Goal: Information Seeking & Learning: Find specific fact

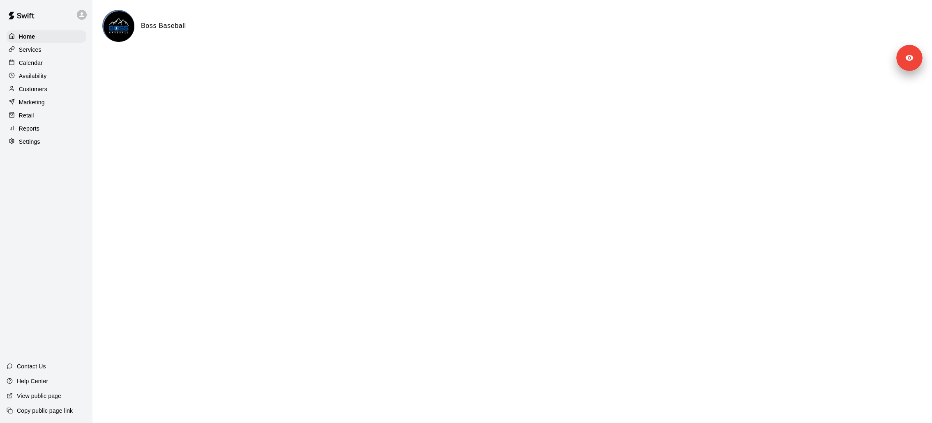
click at [51, 68] on div "Calendar" at bounding box center [46, 63] width 79 height 12
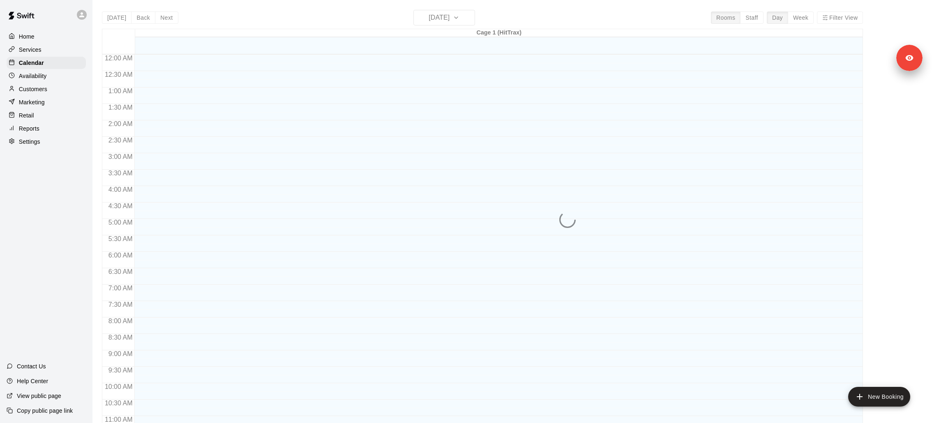
scroll to position [386, 0]
click at [51, 54] on div "Services" at bounding box center [46, 50] width 79 height 12
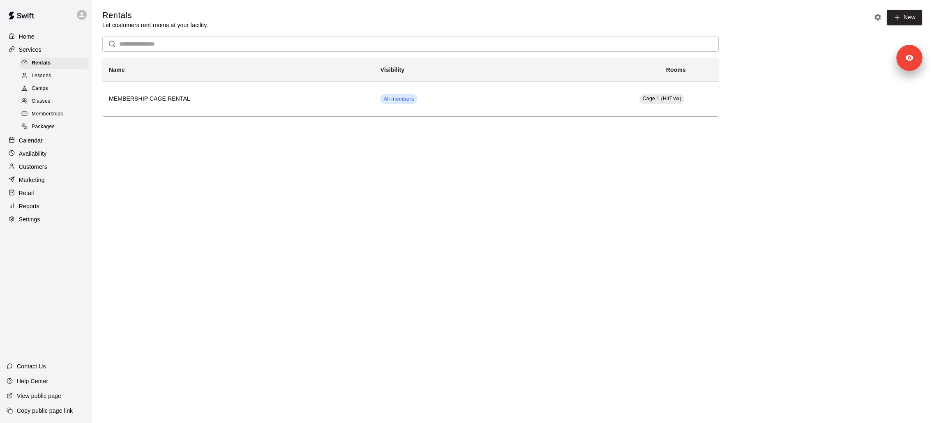
click at [70, 106] on div "Classes" at bounding box center [54, 102] width 69 height 12
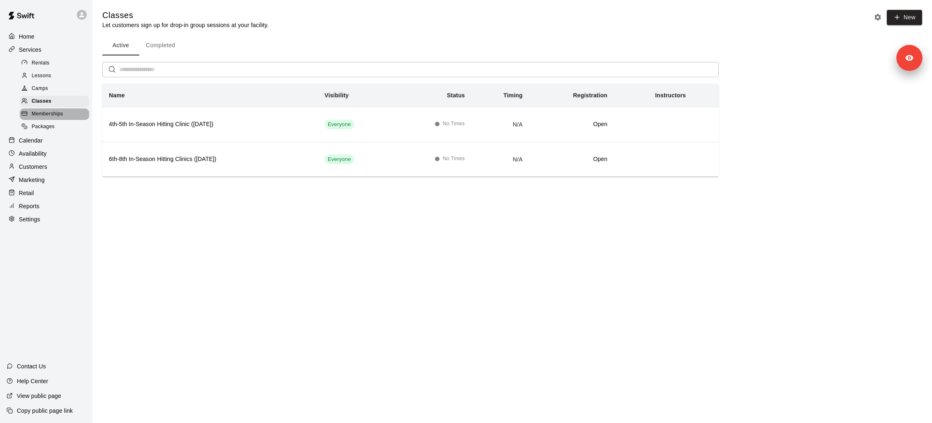
click at [69, 112] on div "Memberships" at bounding box center [54, 114] width 69 height 12
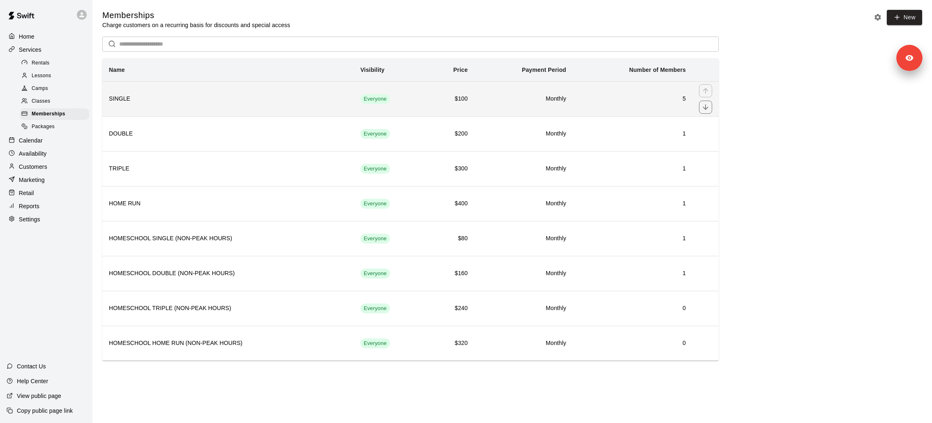
click at [268, 98] on h6 "SINGLE" at bounding box center [228, 98] width 238 height 9
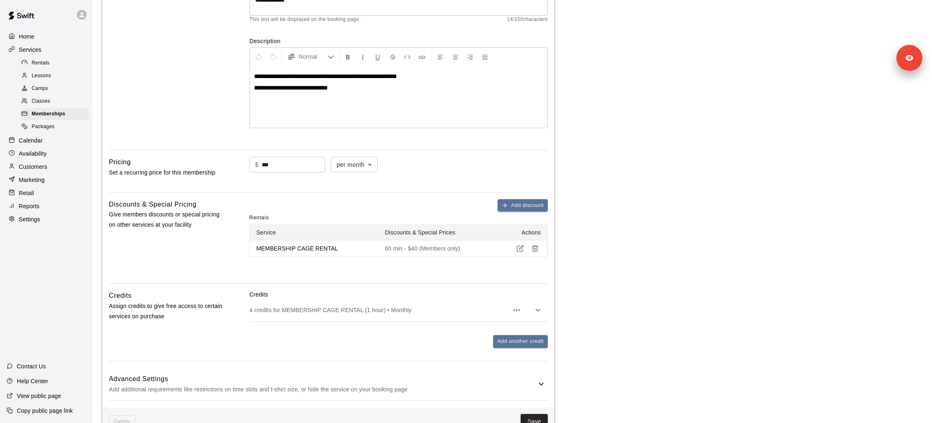
scroll to position [383, 0]
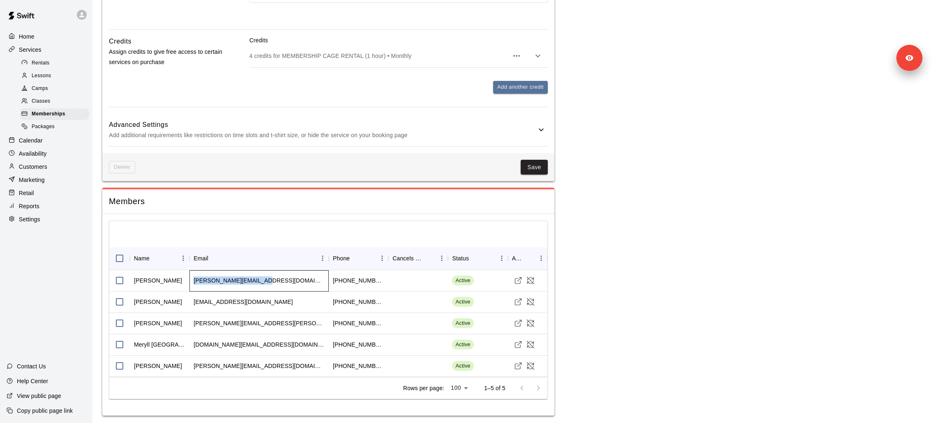
drag, startPoint x: 258, startPoint y: 278, endPoint x: 192, endPoint y: 278, distance: 65.3
click at [192, 278] on div "[PERSON_NAME][EMAIL_ADDRESS][DOMAIN_NAME]" at bounding box center [258, 280] width 139 height 21
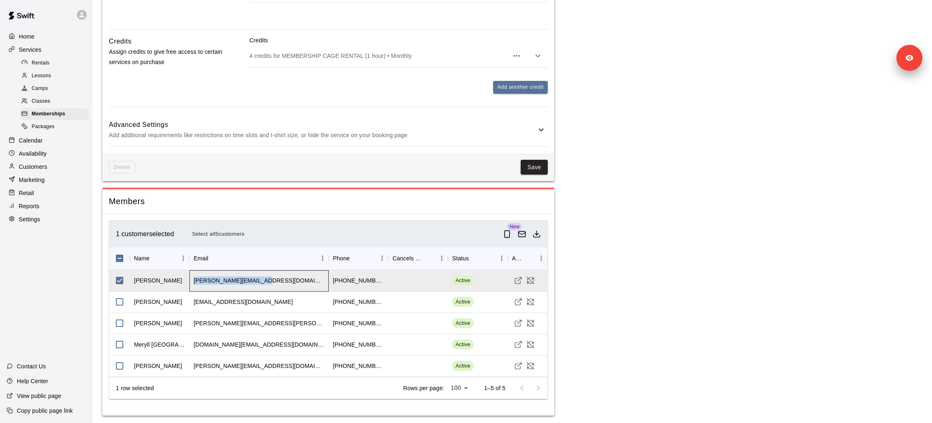
copy div "[PERSON_NAME][EMAIL_ADDRESS][DOMAIN_NAME]"
click at [230, 282] on div "[EMAIL_ADDRESS][DOMAIN_NAME]" at bounding box center [242, 302] width 99 height 8
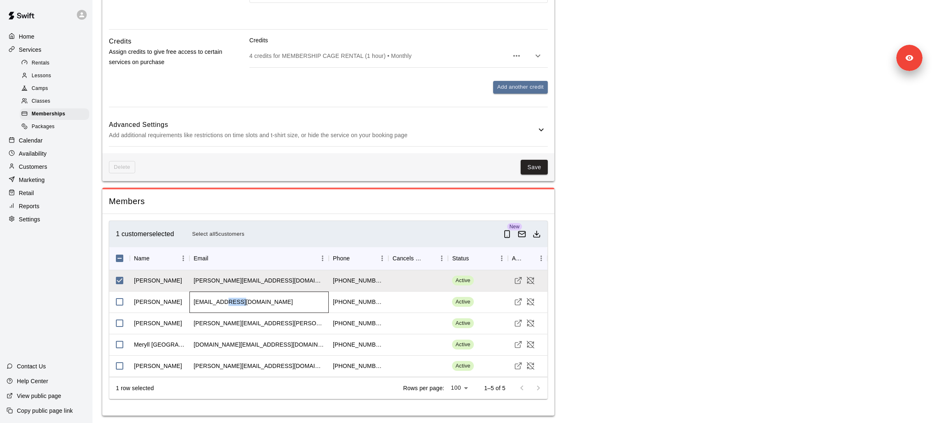
click at [230, 282] on div "[EMAIL_ADDRESS][DOMAIN_NAME]" at bounding box center [242, 302] width 99 height 8
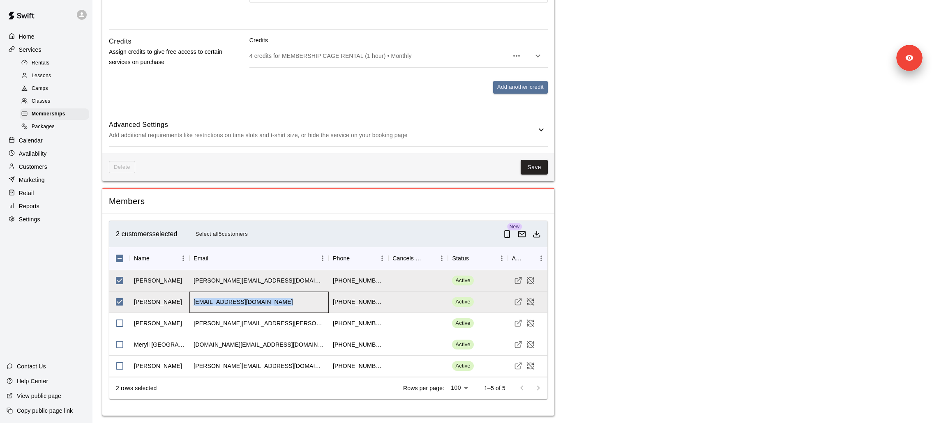
click at [230, 282] on div "[EMAIL_ADDRESS][DOMAIN_NAME]" at bounding box center [242, 302] width 99 height 8
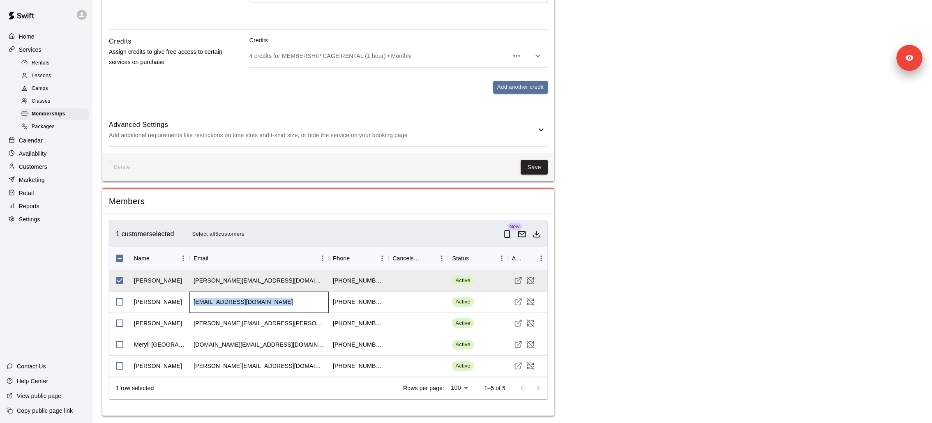
copy div "[EMAIL_ADDRESS][DOMAIN_NAME]"
click at [246, 282] on div "[PERSON_NAME][EMAIL_ADDRESS][PERSON_NAME][DOMAIN_NAME]" at bounding box center [258, 323] width 131 height 8
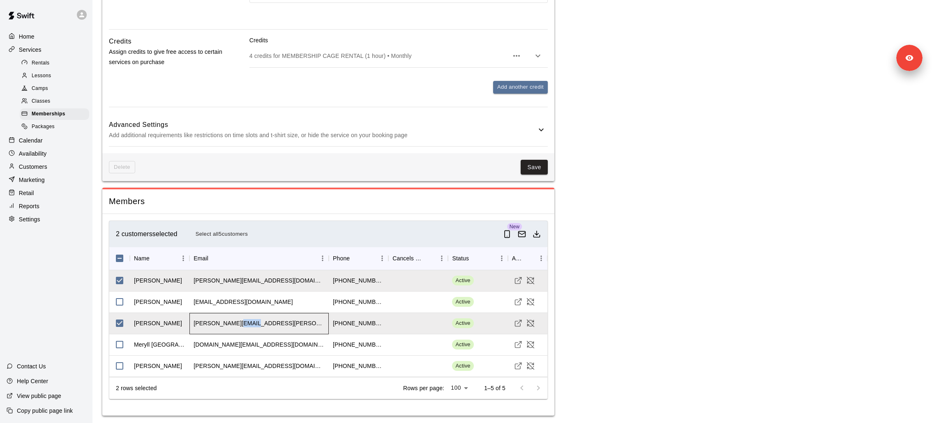
click at [246, 282] on div "[PERSON_NAME][EMAIL_ADDRESS][PERSON_NAME][DOMAIN_NAME]" at bounding box center [258, 323] width 131 height 8
copy div "[PERSON_NAME][EMAIL_ADDRESS][PERSON_NAME][DOMAIN_NAME]"
click at [222, 282] on div "[DOMAIN_NAME][EMAIL_ADDRESS][DOMAIN_NAME]" at bounding box center [258, 345] width 131 height 8
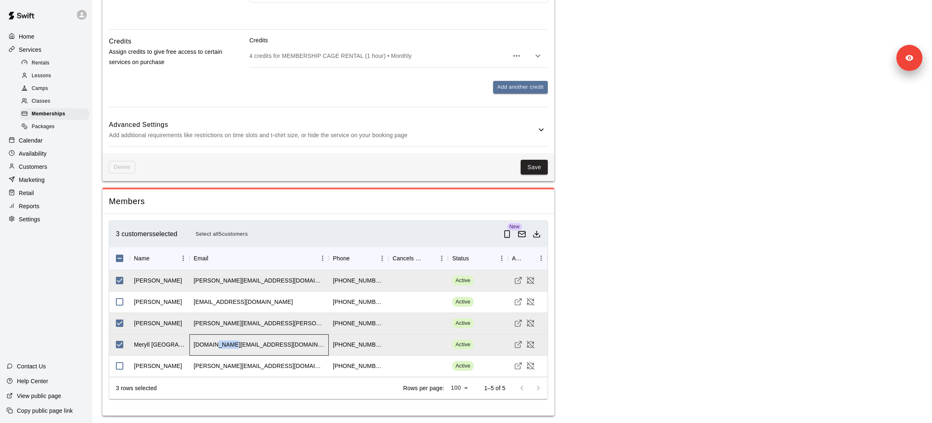
click at [222, 282] on div "[DOMAIN_NAME][EMAIL_ADDRESS][DOMAIN_NAME]" at bounding box center [258, 345] width 131 height 8
copy div "[DOMAIN_NAME][EMAIL_ADDRESS][DOMAIN_NAME]"
click at [218, 282] on div "[PERSON_NAME][EMAIL_ADDRESS][DOMAIN_NAME]" at bounding box center [258, 366] width 131 height 8
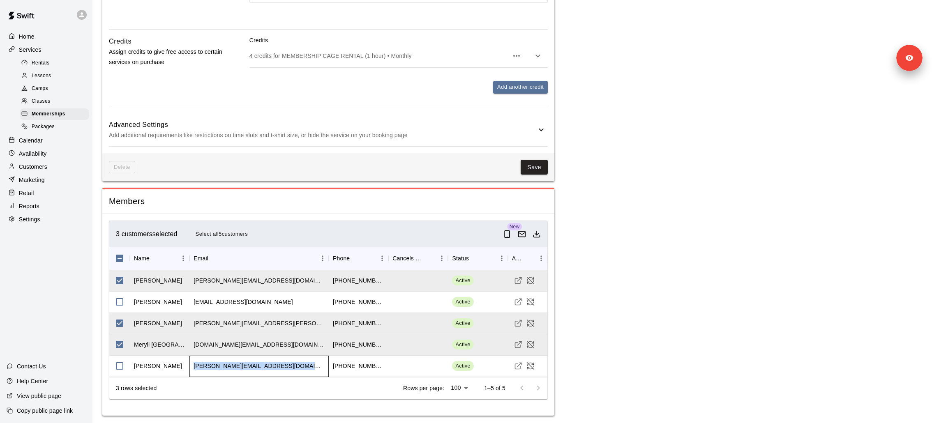
click at [218, 282] on div "[PERSON_NAME][EMAIL_ADDRESS][DOMAIN_NAME]" at bounding box center [258, 366] width 131 height 8
copy div "[PERSON_NAME][EMAIL_ADDRESS][DOMAIN_NAME]"
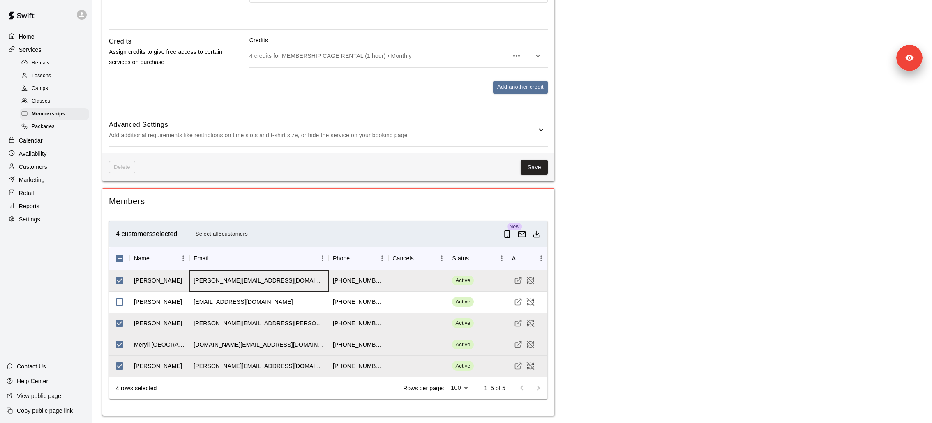
click at [236, 276] on div "[PERSON_NAME][EMAIL_ADDRESS][DOMAIN_NAME]" at bounding box center [258, 280] width 131 height 8
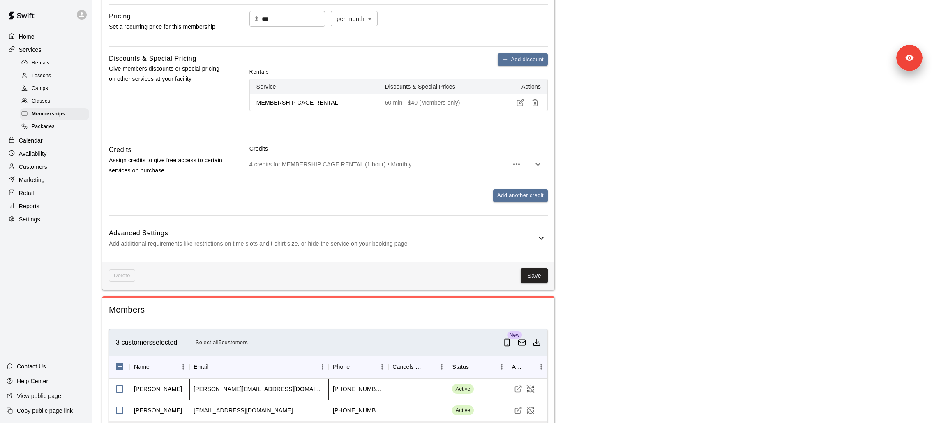
scroll to position [222, 0]
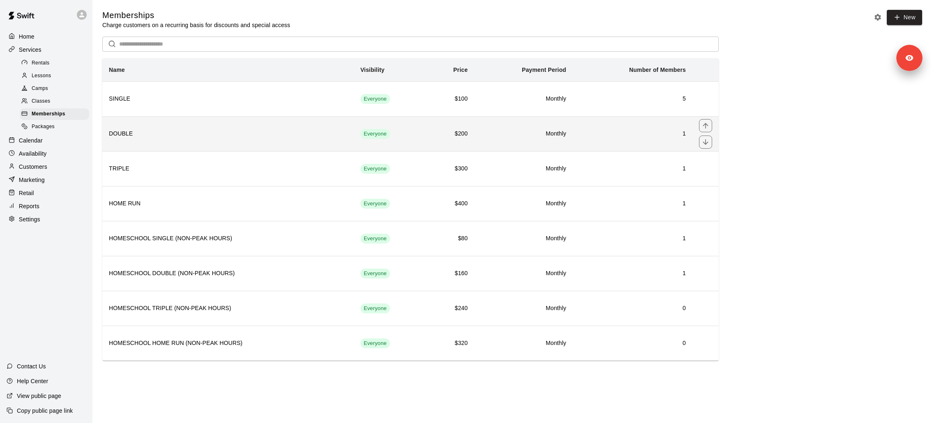
click at [218, 141] on th "DOUBLE" at bounding box center [227, 133] width 251 height 35
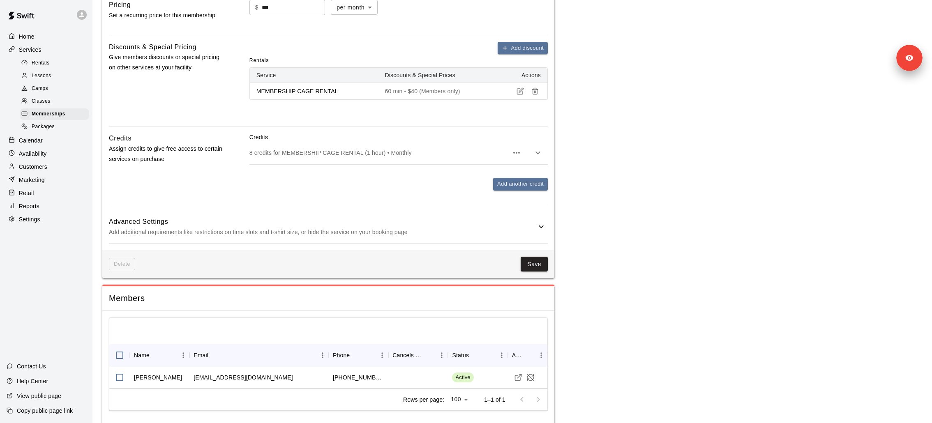
scroll to position [297, 0]
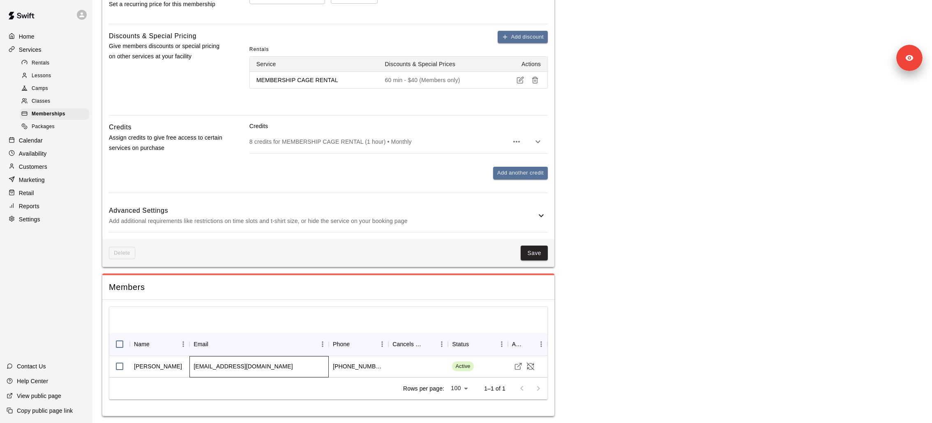
click at [229, 282] on div "[EMAIL_ADDRESS][DOMAIN_NAME]" at bounding box center [242, 366] width 99 height 8
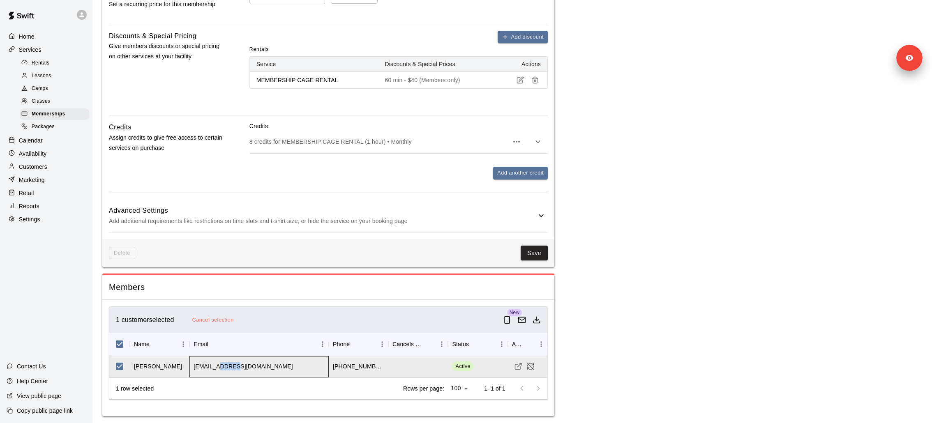
click at [229, 282] on div "[EMAIL_ADDRESS][DOMAIN_NAME]" at bounding box center [242, 366] width 99 height 8
copy div "[EMAIL_ADDRESS][DOMAIN_NAME]"
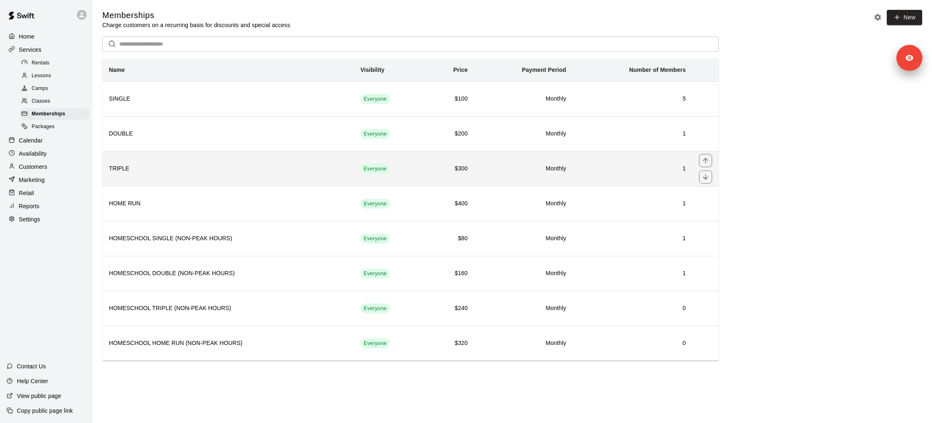
click at [252, 172] on h6 "TRIPLE" at bounding box center [228, 168] width 238 height 9
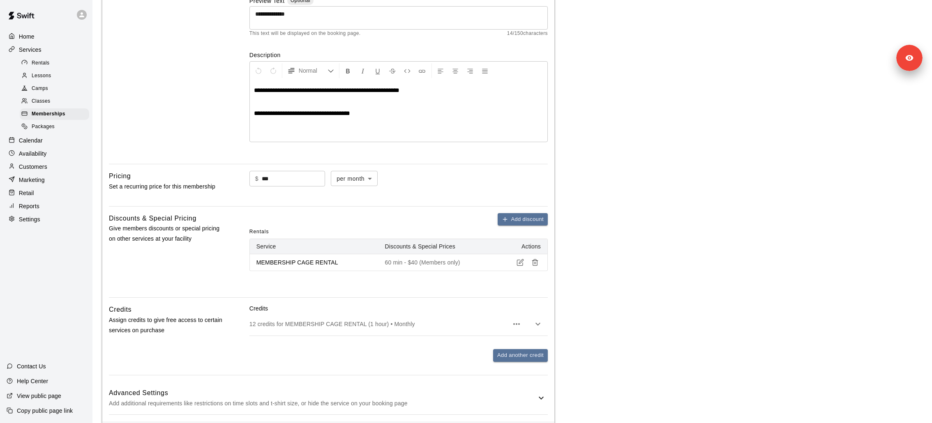
scroll to position [297, 0]
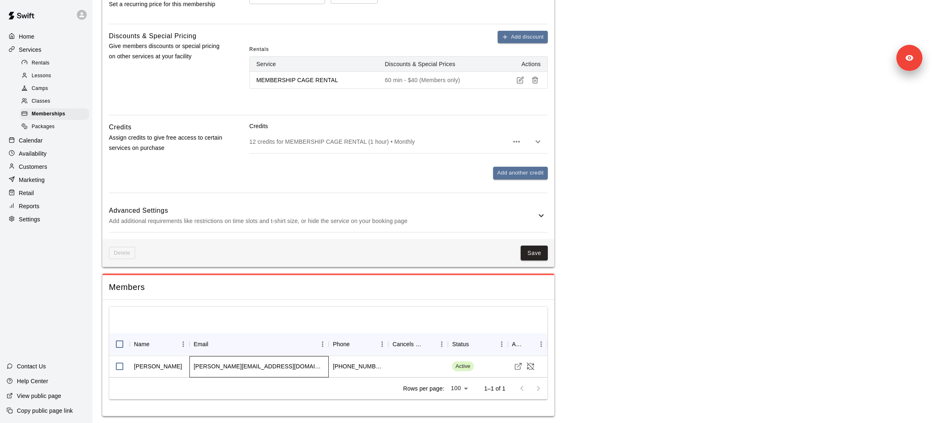
click at [226, 282] on div "[PERSON_NAME][EMAIL_ADDRESS][DOMAIN_NAME]" at bounding box center [258, 366] width 131 height 8
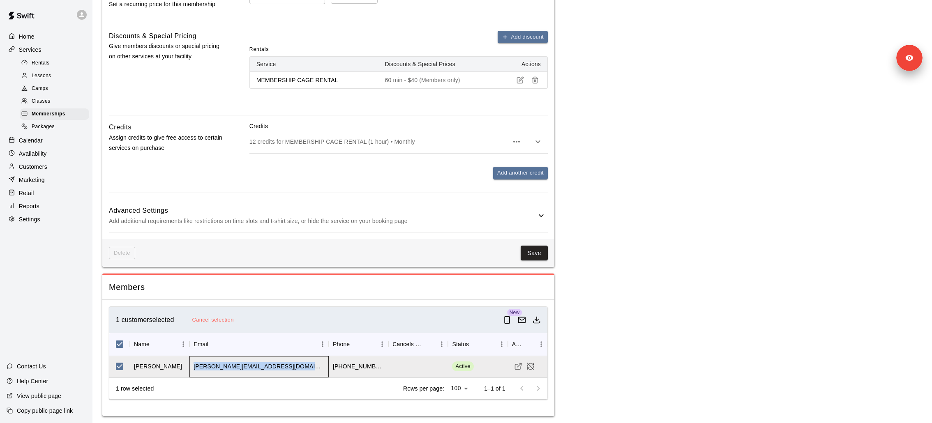
copy div "[PERSON_NAME][EMAIL_ADDRESS][DOMAIN_NAME]"
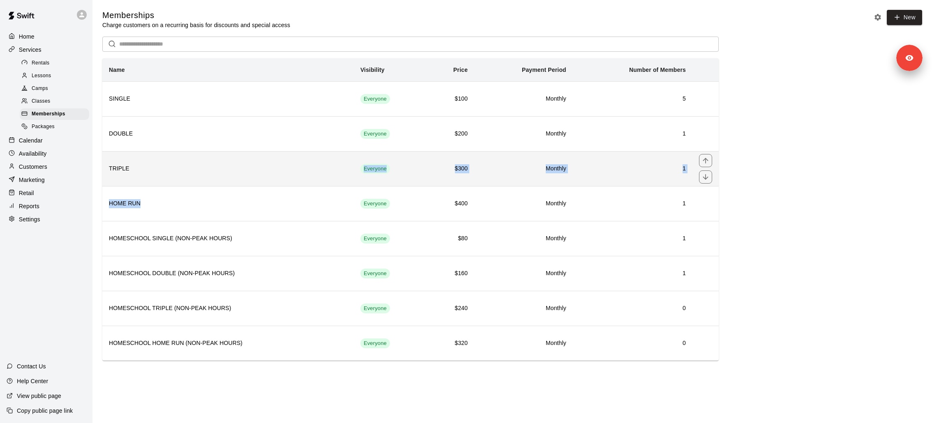
drag, startPoint x: 233, startPoint y: 204, endPoint x: 227, endPoint y: 177, distance: 27.2
click at [227, 177] on tbody "SINGLE Everyone $100 Monthly 5 DOUBLE Everyone $200 Monthly 1 TRIPLE Everyone $…" at bounding box center [410, 220] width 616 height 279
click at [227, 177] on th "TRIPLE" at bounding box center [227, 168] width 251 height 35
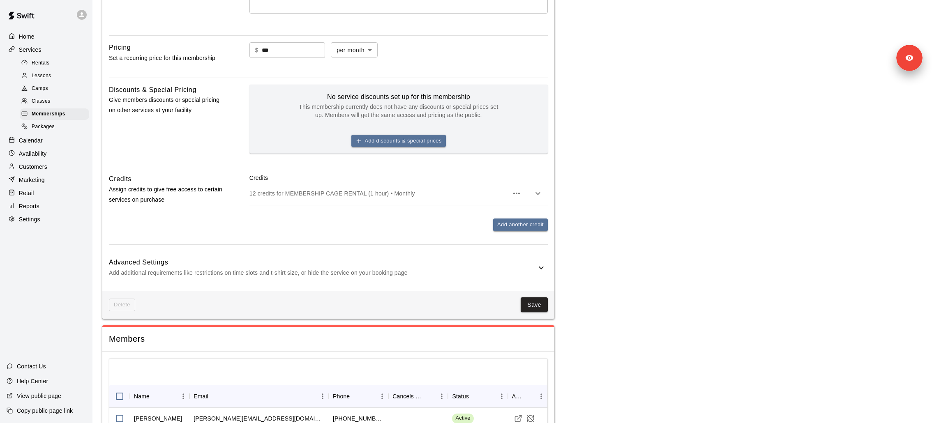
scroll to position [297, 0]
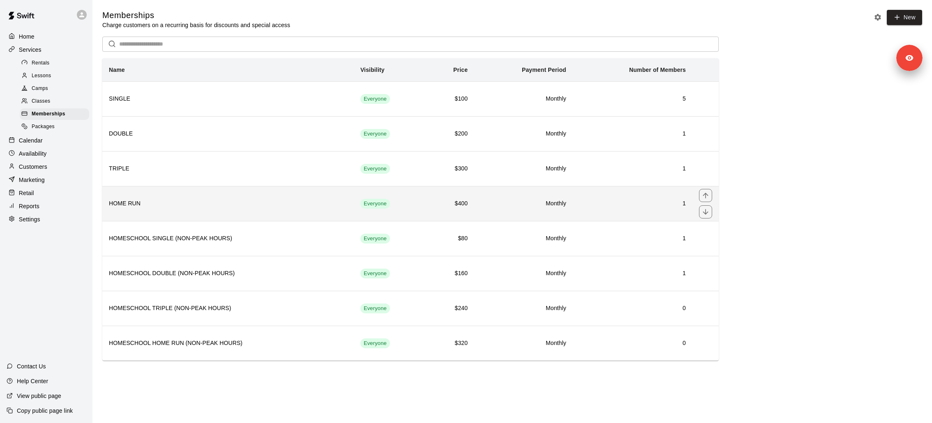
click at [229, 203] on h6 "HOME RUN" at bounding box center [228, 203] width 238 height 9
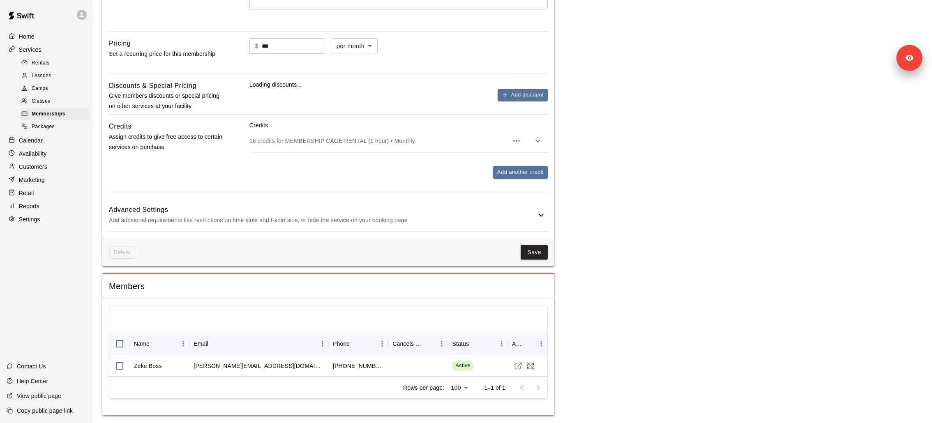
scroll to position [297, 0]
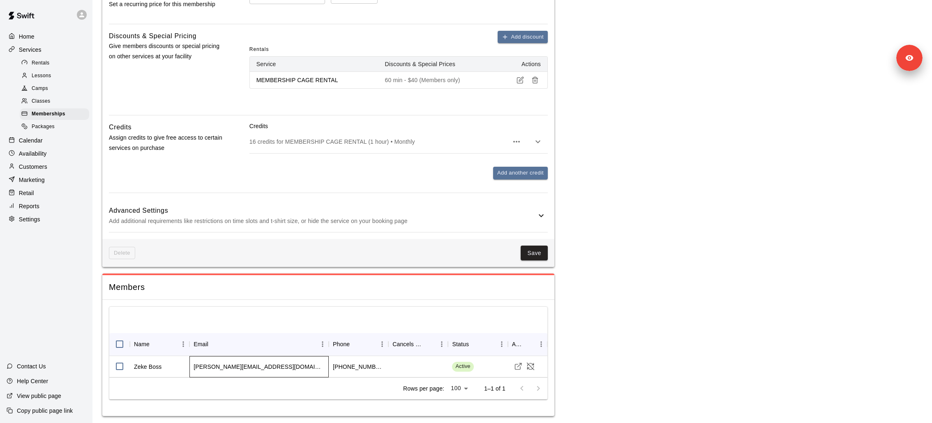
click at [230, 282] on div "[PERSON_NAME][EMAIL_ADDRESS][DOMAIN_NAME]" at bounding box center [258, 366] width 139 height 21
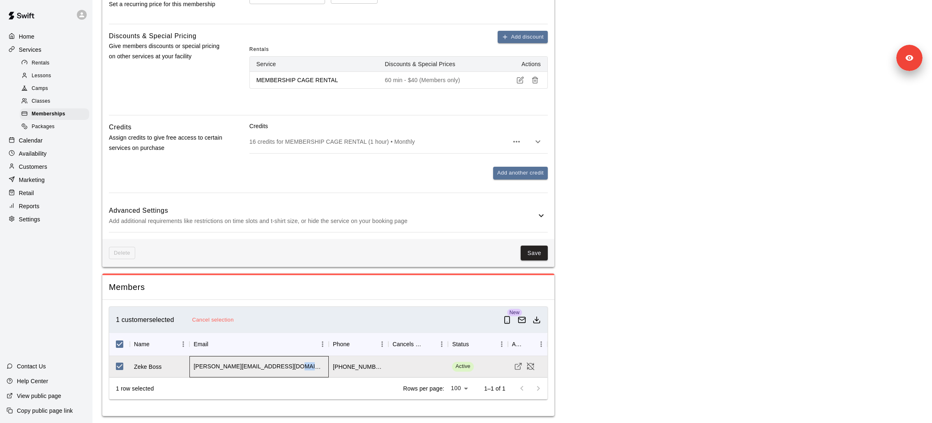
click at [230, 282] on div "[PERSON_NAME][EMAIL_ADDRESS][DOMAIN_NAME]" at bounding box center [258, 366] width 139 height 21
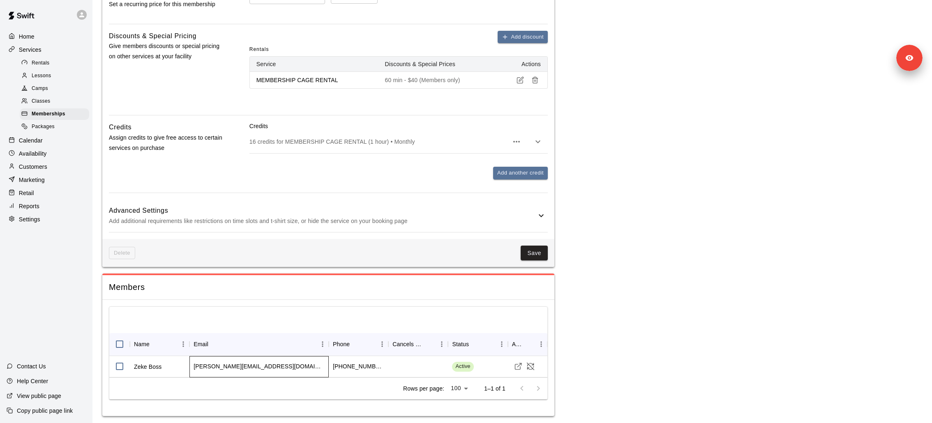
click at [230, 282] on div "[PERSON_NAME][EMAIL_ADDRESS][DOMAIN_NAME]" at bounding box center [258, 366] width 131 height 8
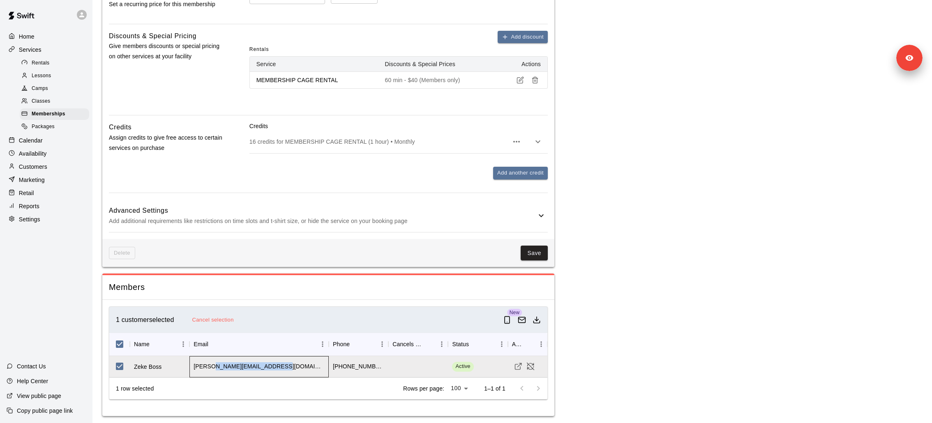
click at [230, 282] on div "[PERSON_NAME][EMAIL_ADDRESS][DOMAIN_NAME]" at bounding box center [258, 366] width 131 height 8
copy div "[PERSON_NAME][EMAIL_ADDRESS][DOMAIN_NAME]"
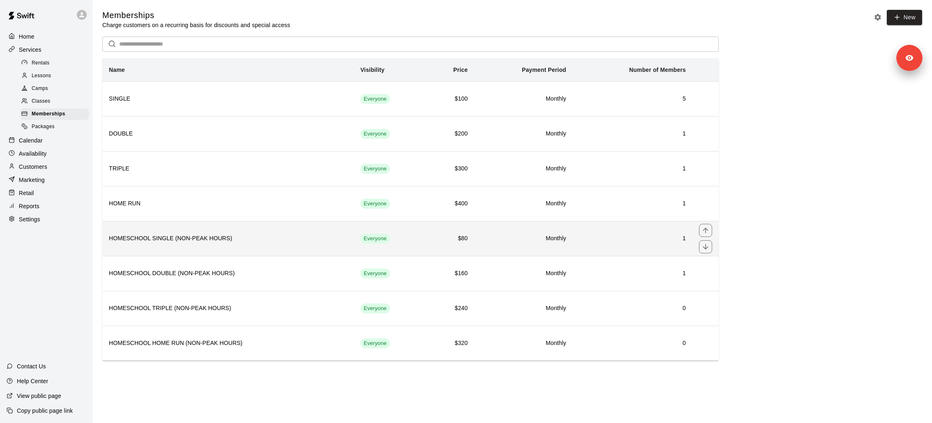
click at [250, 244] on th "HOMESCHOOL SINGLE (NON-PEAK HOURS)" at bounding box center [227, 238] width 251 height 35
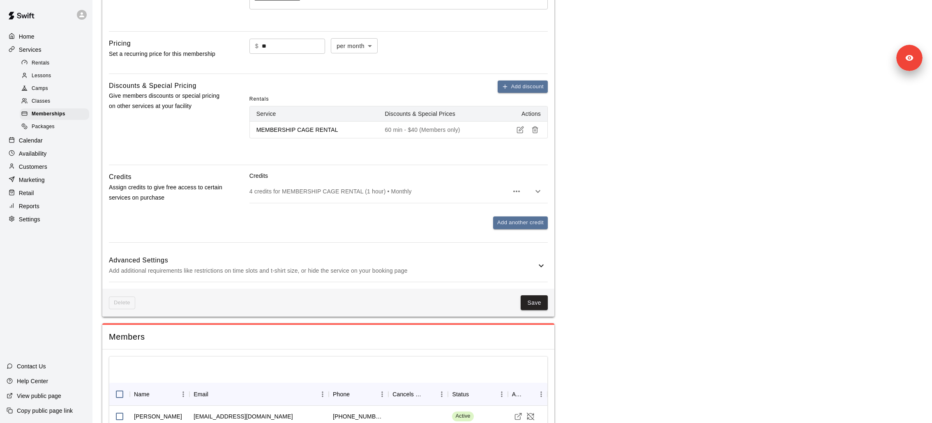
scroll to position [302, 0]
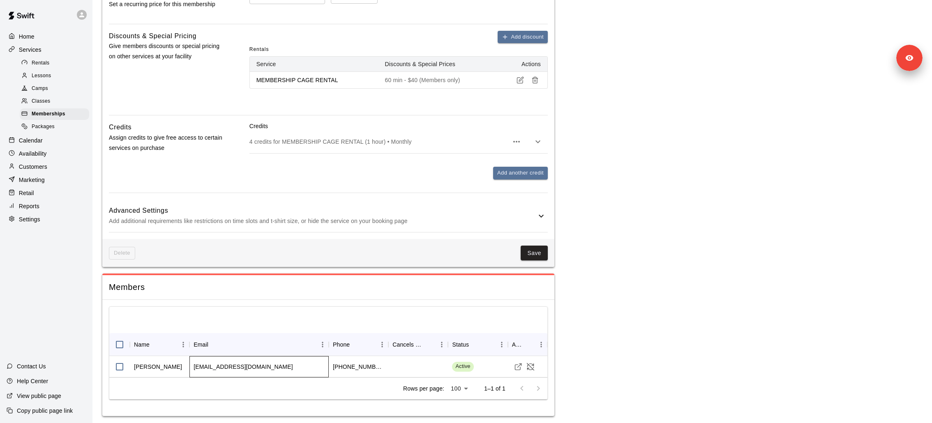
click at [232, 282] on div "[EMAIL_ADDRESS][DOMAIN_NAME]" at bounding box center [242, 367] width 99 height 8
copy div "[EMAIL_ADDRESS][DOMAIN_NAME]"
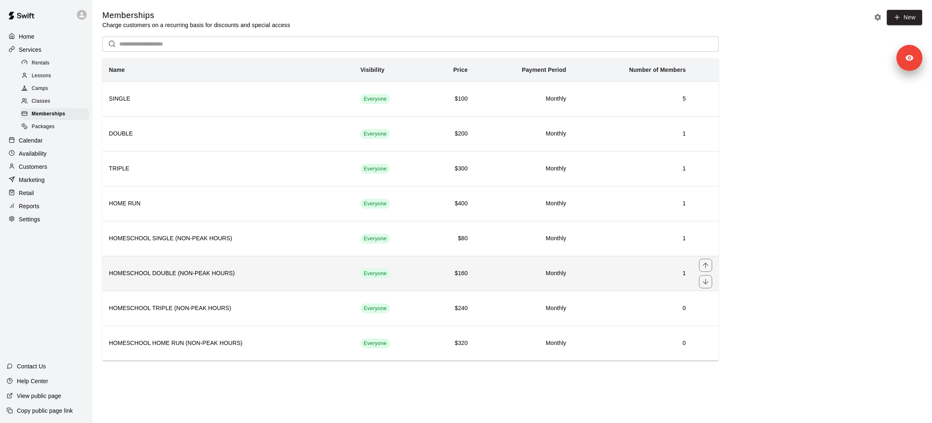
click at [237, 282] on th "HOMESCHOOL DOUBLE (NON-PEAK HOURS)" at bounding box center [227, 273] width 251 height 35
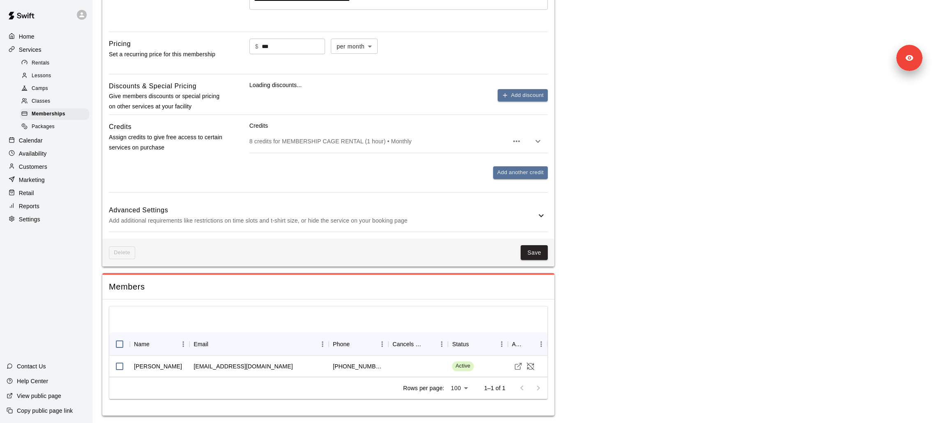
scroll to position [325, 0]
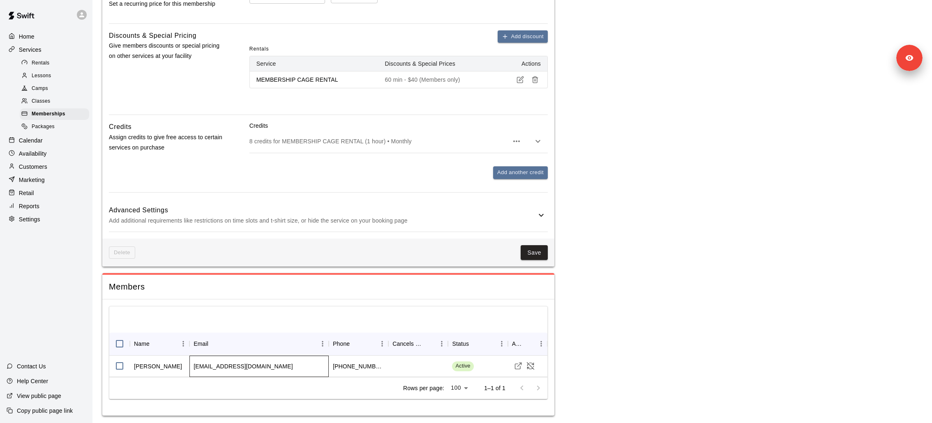
click at [233, 282] on div "[EMAIL_ADDRESS][DOMAIN_NAME]" at bounding box center [258, 366] width 139 height 21
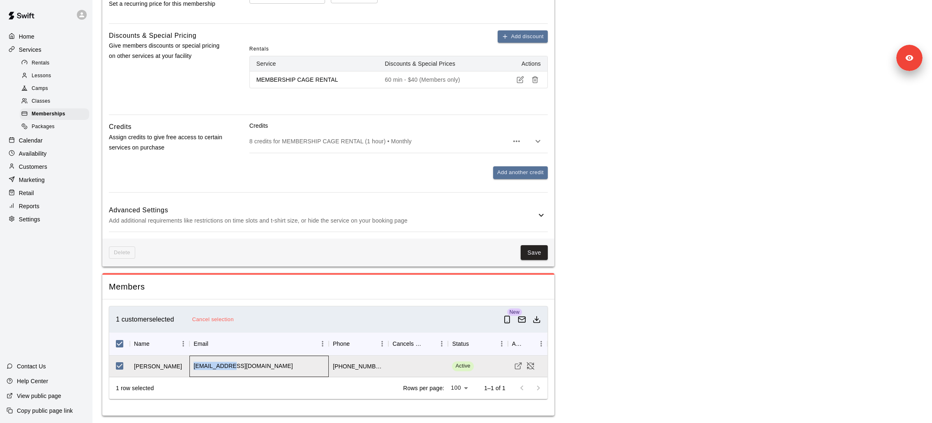
click at [233, 282] on div "[EMAIL_ADDRESS][DOMAIN_NAME]" at bounding box center [258, 366] width 139 height 21
copy div "[EMAIL_ADDRESS][DOMAIN_NAME]"
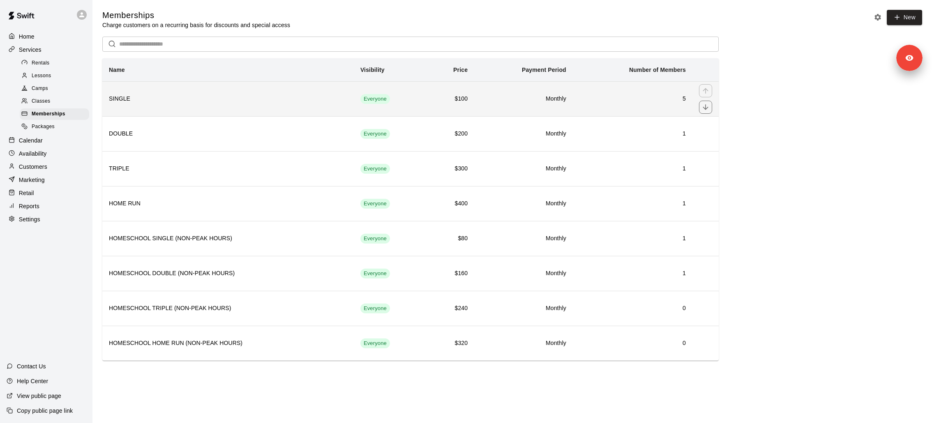
click at [219, 101] on h6 "SINGLE" at bounding box center [228, 98] width 238 height 9
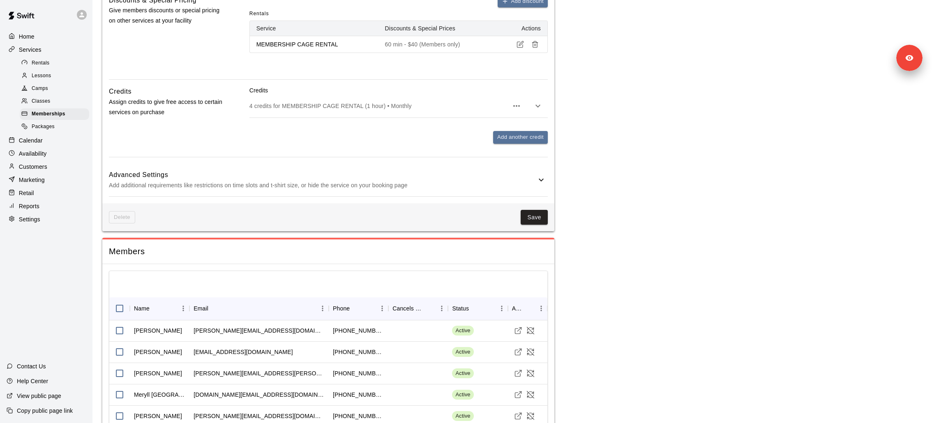
scroll to position [383, 0]
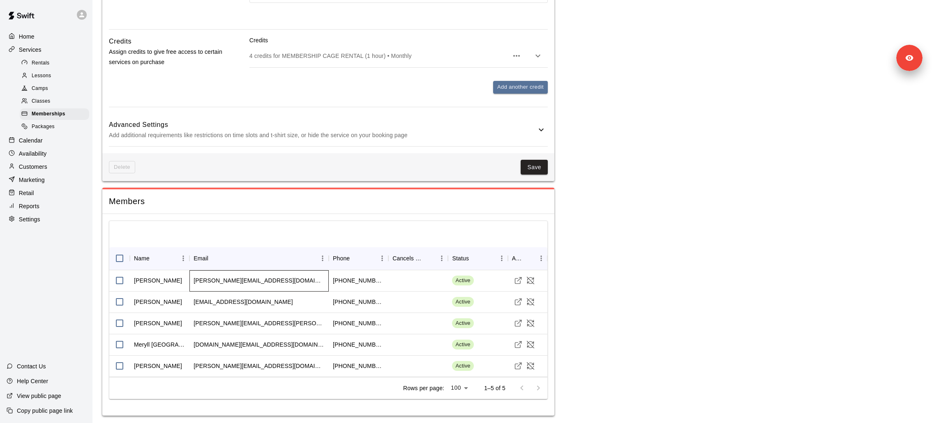
click at [228, 274] on div "[PERSON_NAME][EMAIL_ADDRESS][DOMAIN_NAME]" at bounding box center [258, 280] width 139 height 21
click at [228, 276] on div "[PERSON_NAME][EMAIL_ADDRESS][DOMAIN_NAME]" at bounding box center [258, 280] width 131 height 8
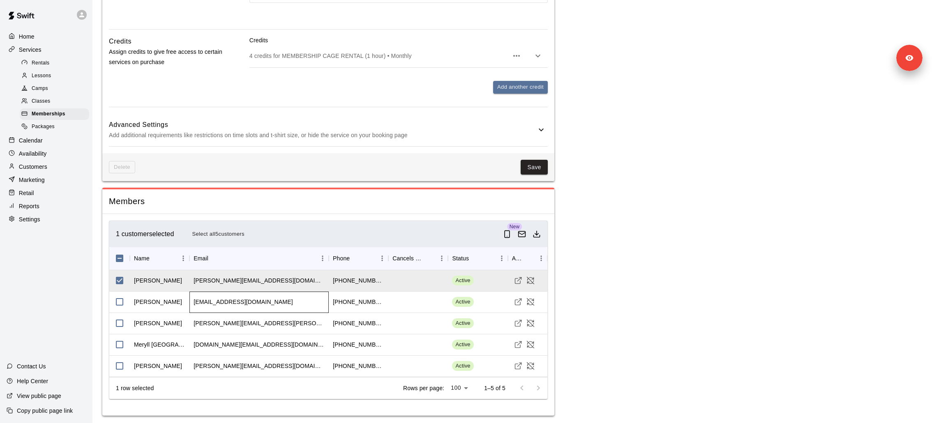
click at [226, 282] on div "[EMAIL_ADDRESS][DOMAIN_NAME]" at bounding box center [242, 302] width 99 height 8
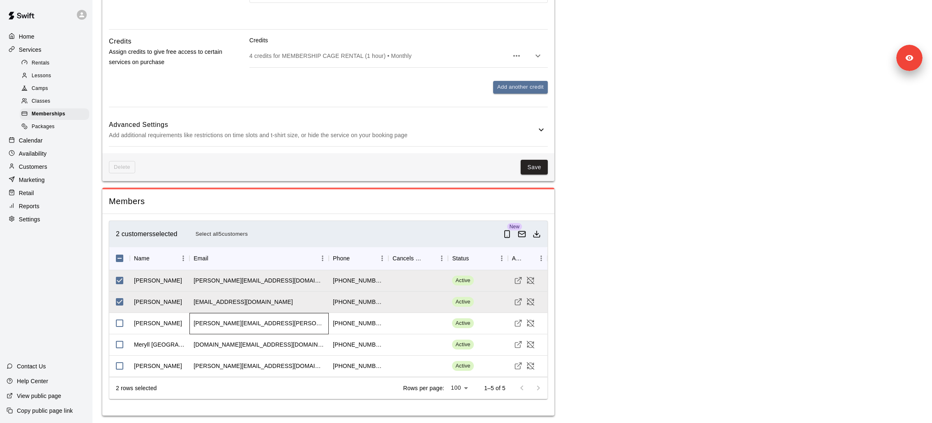
click at [241, 282] on div "[PERSON_NAME][EMAIL_ADDRESS][PERSON_NAME][DOMAIN_NAME]" at bounding box center [258, 323] width 139 height 21
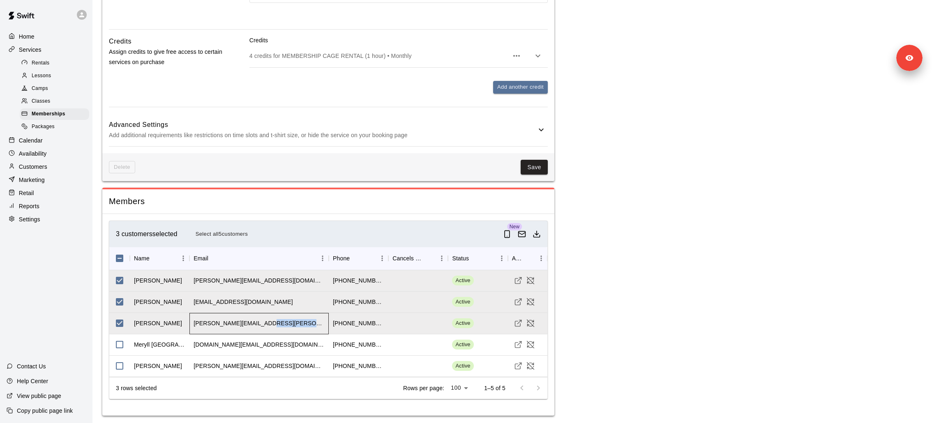
click at [241, 282] on div "[PERSON_NAME][EMAIL_ADDRESS][PERSON_NAME][DOMAIN_NAME]" at bounding box center [258, 323] width 139 height 21
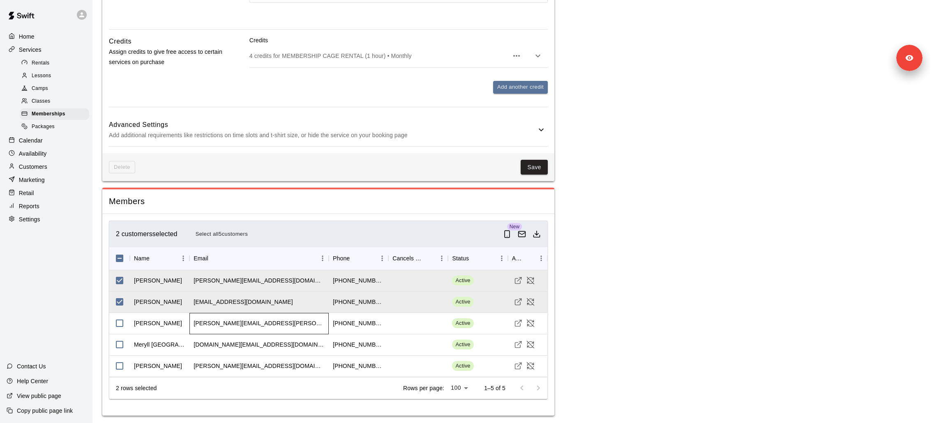
click at [235, 282] on div "[PERSON_NAME][EMAIL_ADDRESS][PERSON_NAME][DOMAIN_NAME]" at bounding box center [258, 323] width 139 height 21
click at [235, 282] on div "[PERSON_NAME][EMAIL_ADDRESS][PERSON_NAME][DOMAIN_NAME]" at bounding box center [258, 323] width 131 height 8
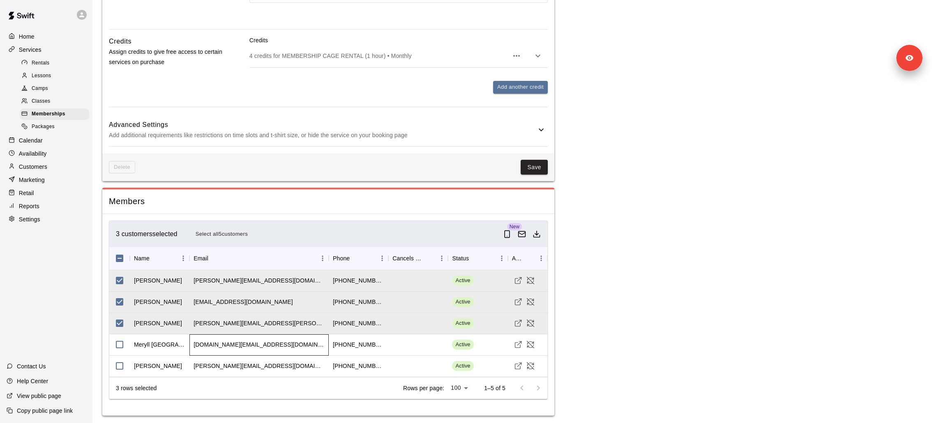
click at [225, 282] on div "[DOMAIN_NAME][EMAIL_ADDRESS][DOMAIN_NAME]" at bounding box center [258, 345] width 131 height 8
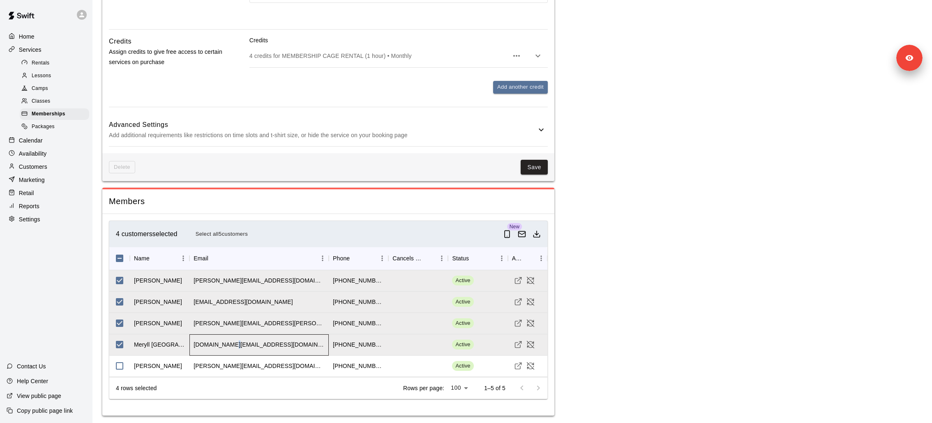
click at [225, 282] on div "[DOMAIN_NAME][EMAIL_ADDRESS][DOMAIN_NAME]" at bounding box center [258, 345] width 131 height 8
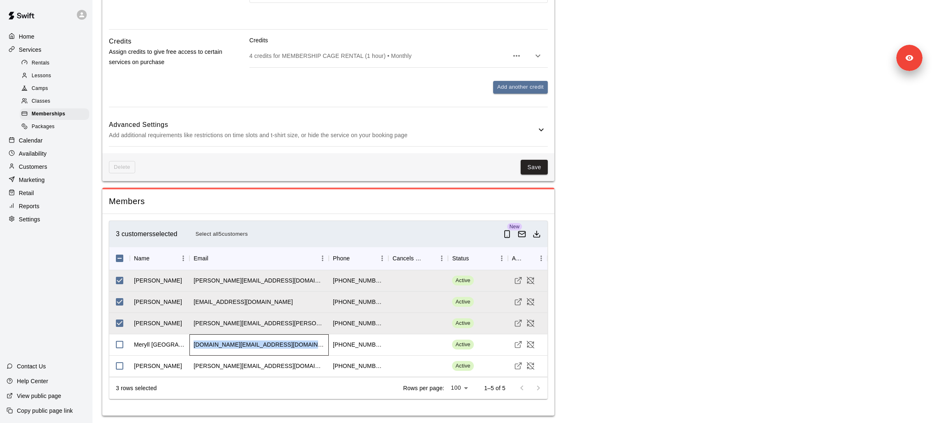
click at [225, 282] on div "[DOMAIN_NAME][EMAIL_ADDRESS][DOMAIN_NAME]" at bounding box center [258, 345] width 131 height 8
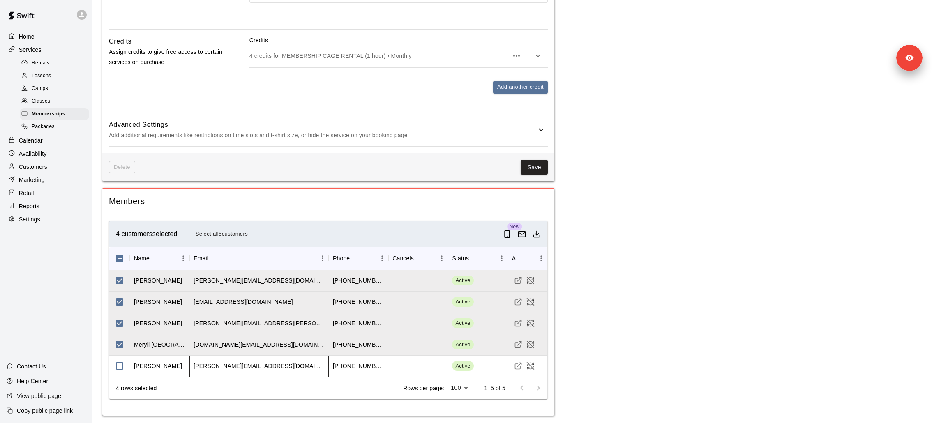
click at [231, 282] on div "[PERSON_NAME][EMAIL_ADDRESS][DOMAIN_NAME]" at bounding box center [258, 366] width 131 height 8
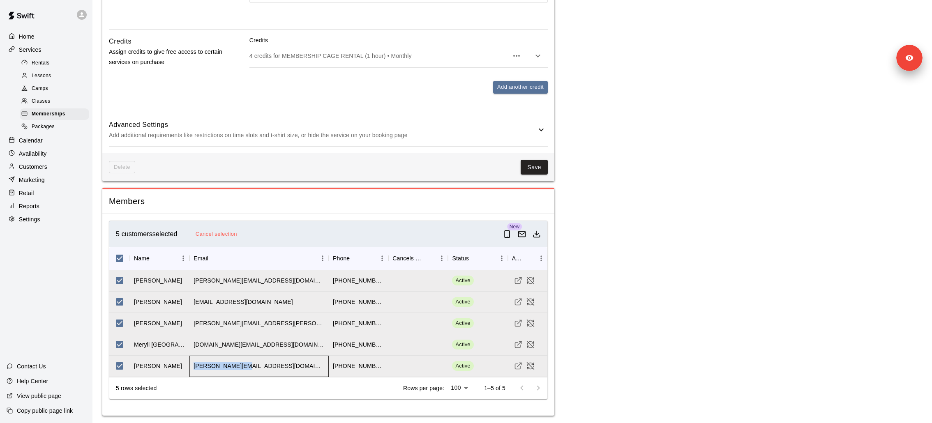
click at [231, 282] on div "[PERSON_NAME][EMAIL_ADDRESS][DOMAIN_NAME]" at bounding box center [258, 366] width 131 height 8
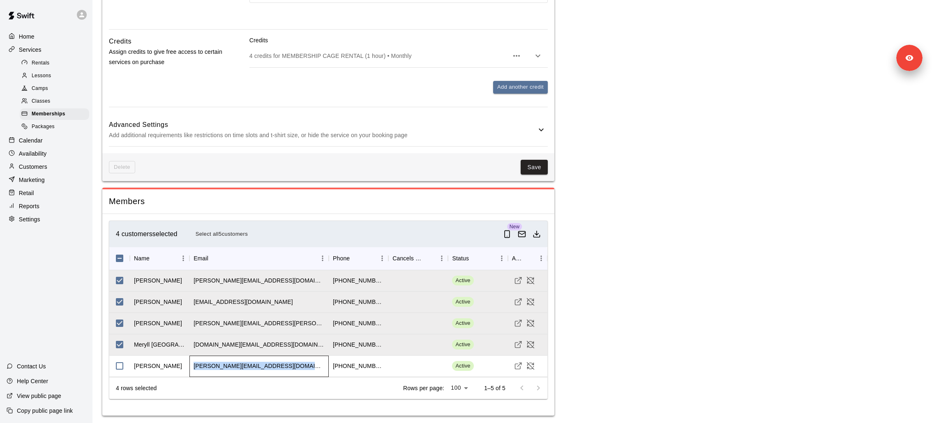
click at [231, 282] on div "[PERSON_NAME][EMAIL_ADDRESS][DOMAIN_NAME]" at bounding box center [258, 366] width 131 height 8
